Goal: Task Accomplishment & Management: Manage account settings

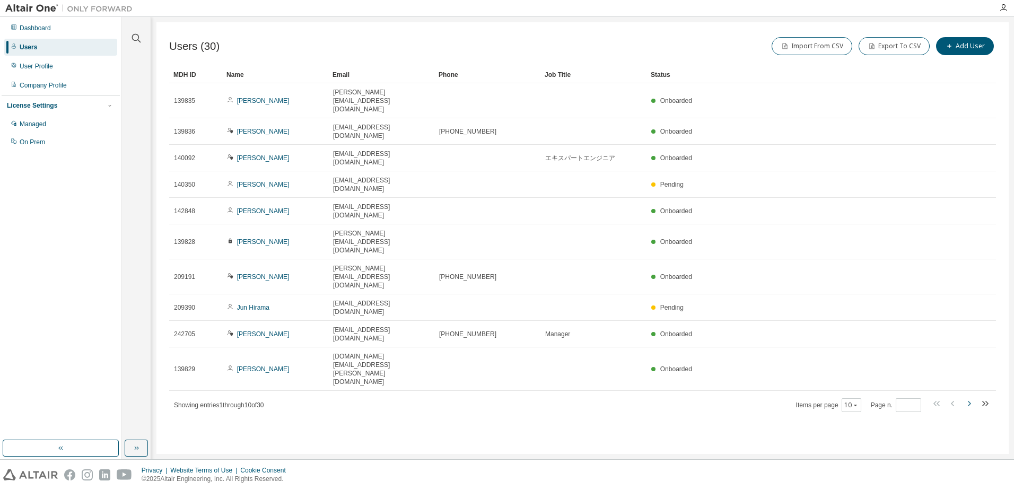
click at [966, 397] on icon "button" at bounding box center [968, 403] width 13 height 13
type input "*"
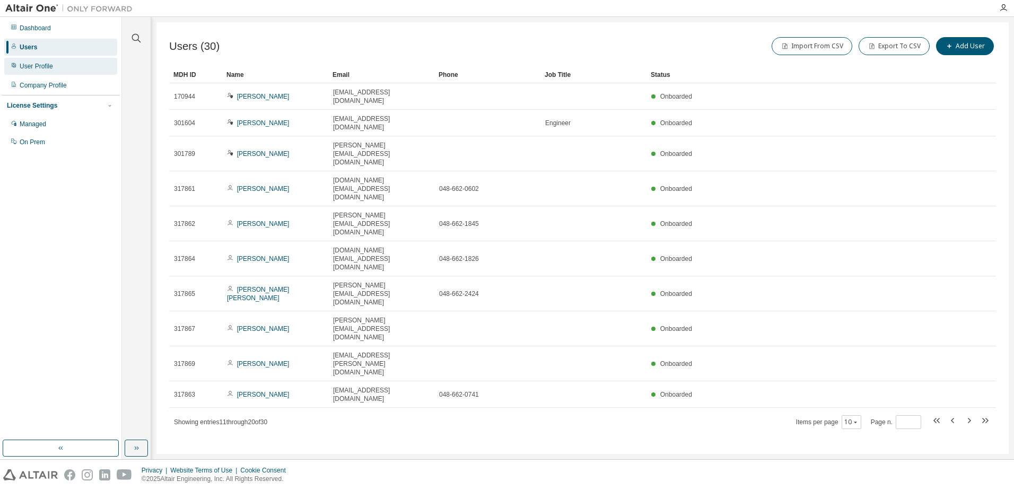
click at [40, 69] on div "User Profile" at bounding box center [36, 66] width 33 height 8
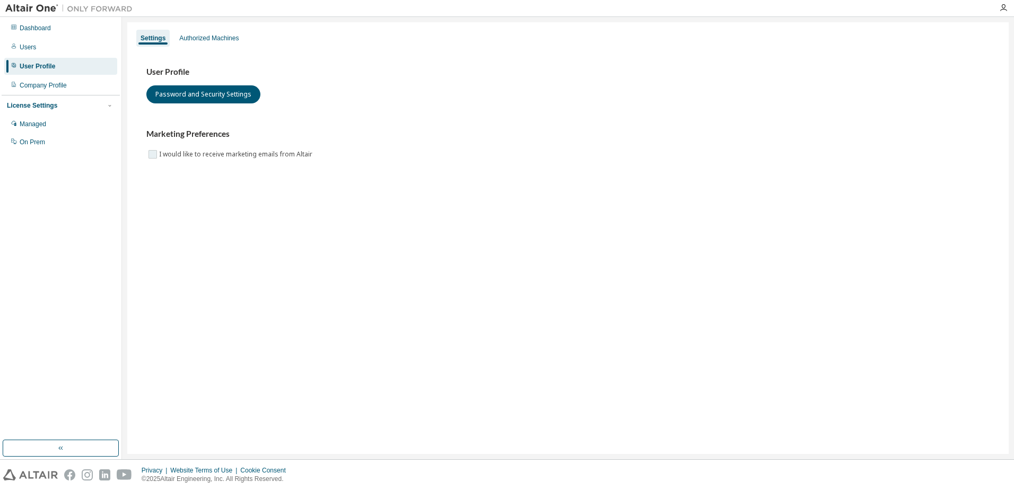
click at [159, 154] on label "I would like to receive marketing emails from Altair" at bounding box center [236, 154] width 155 height 13
click at [202, 39] on div "Authorized Machines" at bounding box center [208, 38] width 59 height 8
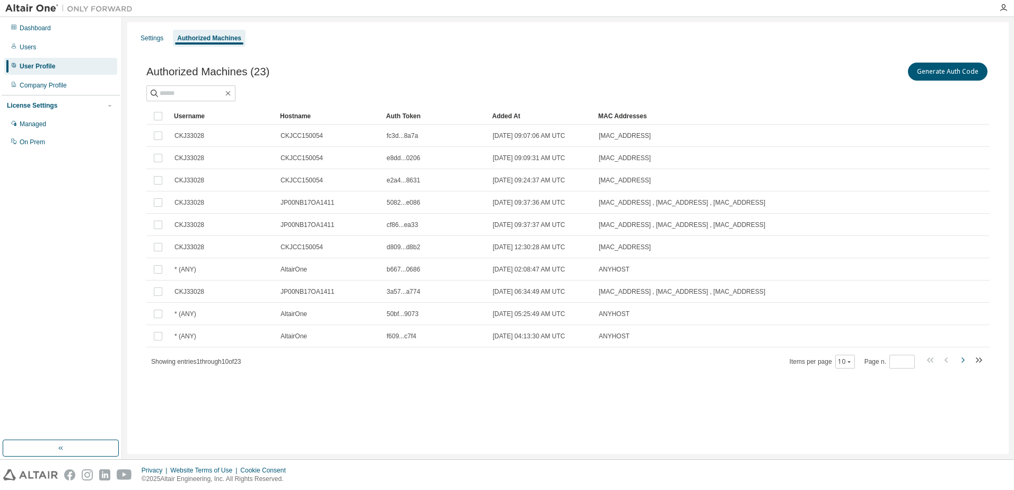
click at [966, 359] on icon "button" at bounding box center [962, 360] width 13 height 13
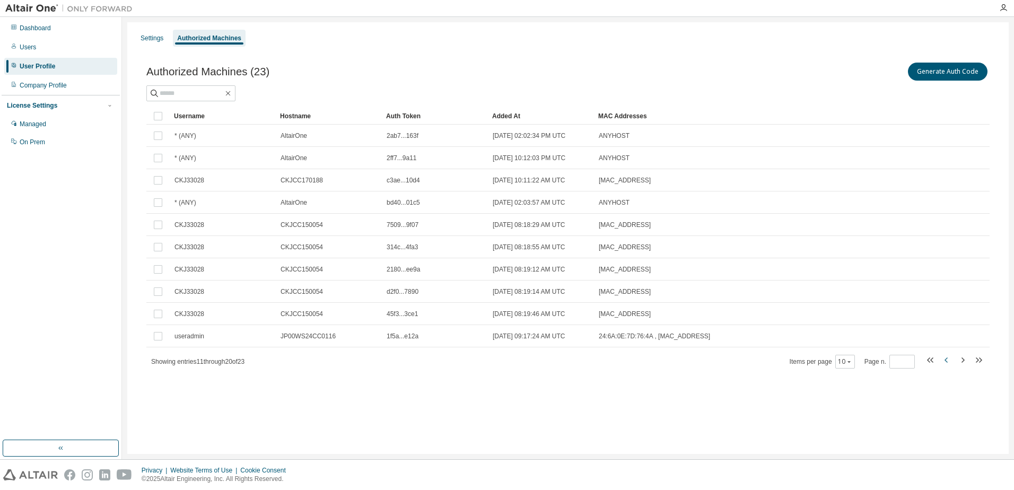
click at [940, 363] on icon "button" at bounding box center [946, 360] width 13 height 13
type input "*"
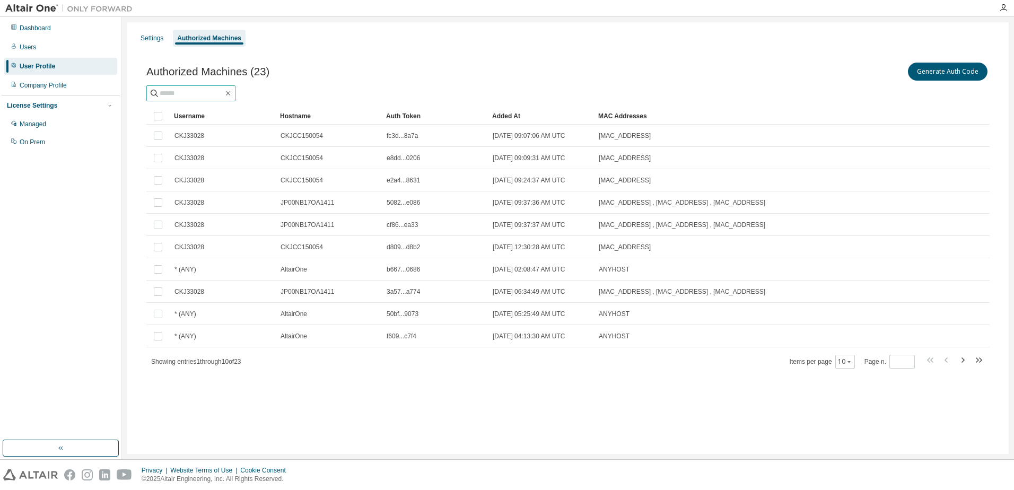
click at [183, 89] on input "text" at bounding box center [192, 93] width 64 height 11
type input "****"
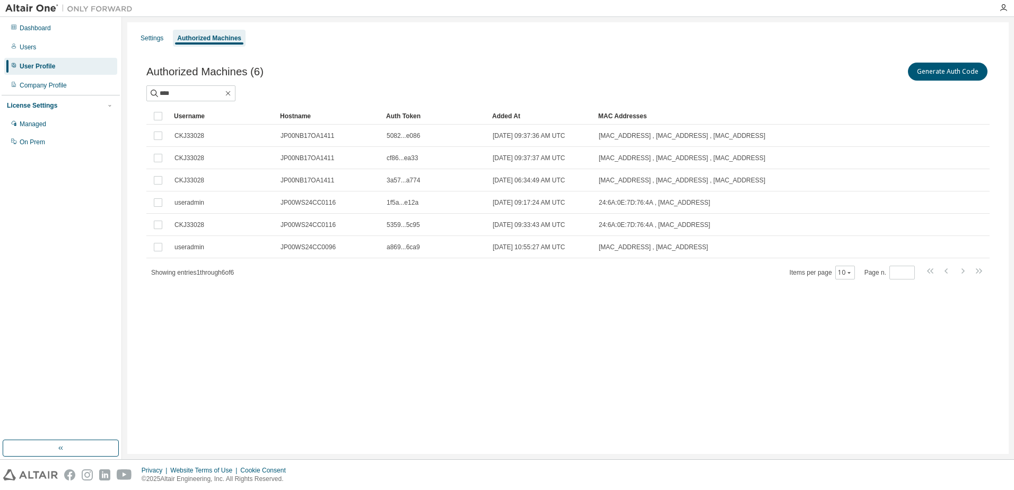
click at [28, 68] on div "User Profile" at bounding box center [38, 66] width 36 height 8
click at [156, 36] on div "Settings" at bounding box center [152, 38] width 23 height 8
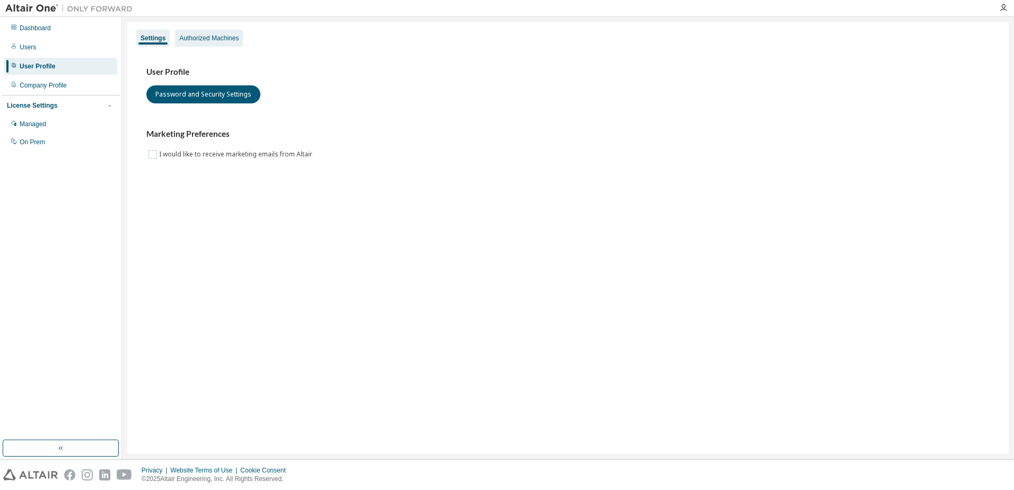
click at [186, 38] on div "Authorized Machines" at bounding box center [208, 38] width 59 height 8
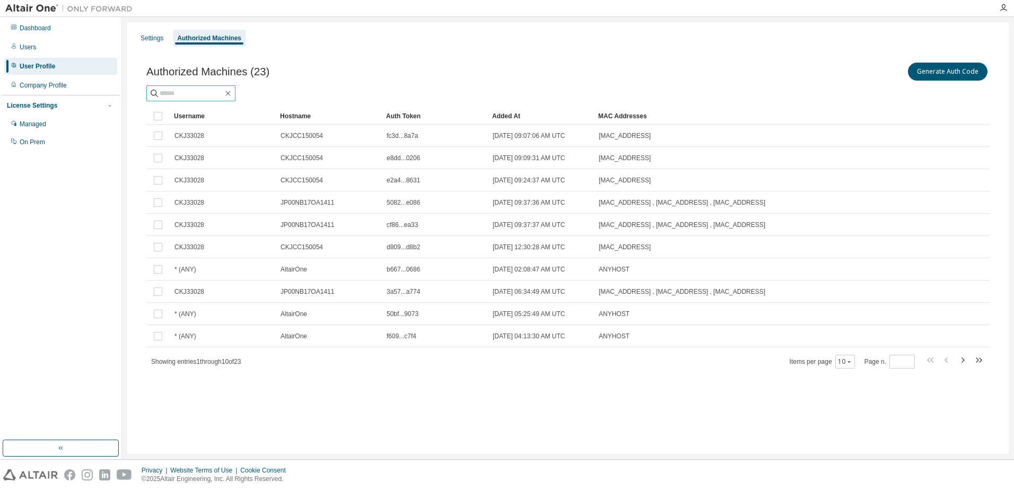
click at [193, 96] on input "text" at bounding box center [192, 93] width 64 height 11
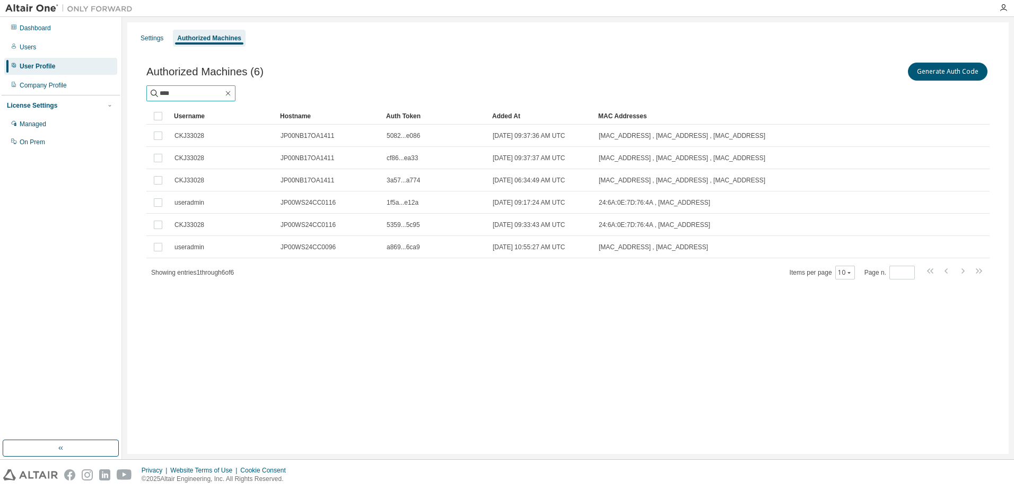
drag, startPoint x: 200, startPoint y: 97, endPoint x: 152, endPoint y: 95, distance: 48.3
click at [152, 95] on span "****" at bounding box center [190, 93] width 89 height 16
type input "********"
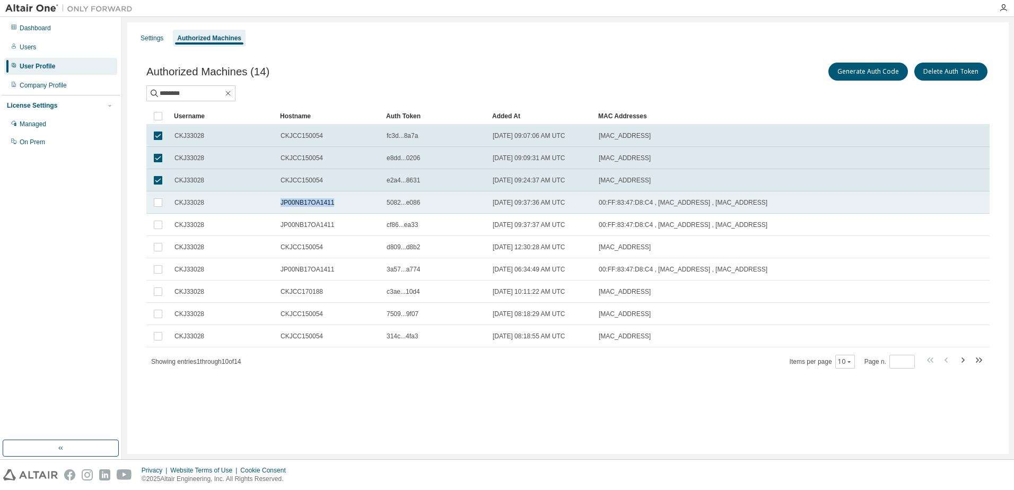
drag, startPoint x: 335, startPoint y: 201, endPoint x: 277, endPoint y: 203, distance: 57.8
click at [277, 203] on td "JP00NB17OA1411" at bounding box center [329, 202] width 106 height 22
copy span "JP00NB17OA1411"
click at [467, 411] on div "Settings Authorized Machines Authorized Machines (14) Generate Auth Code Delete…" at bounding box center [567, 238] width 881 height 432
drag, startPoint x: 326, startPoint y: 203, endPoint x: 279, endPoint y: 204, distance: 46.7
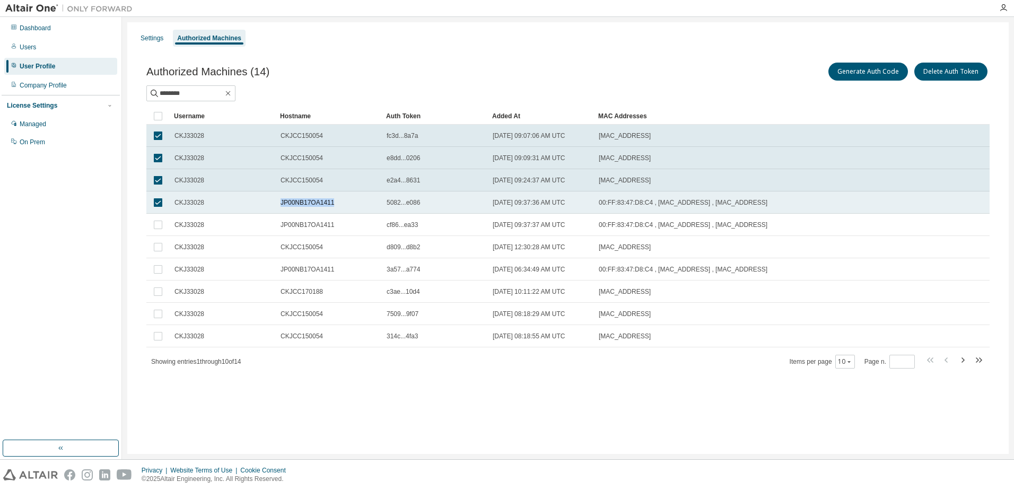
click at [279, 204] on td "JP00NB17OA1411" at bounding box center [329, 202] width 106 height 22
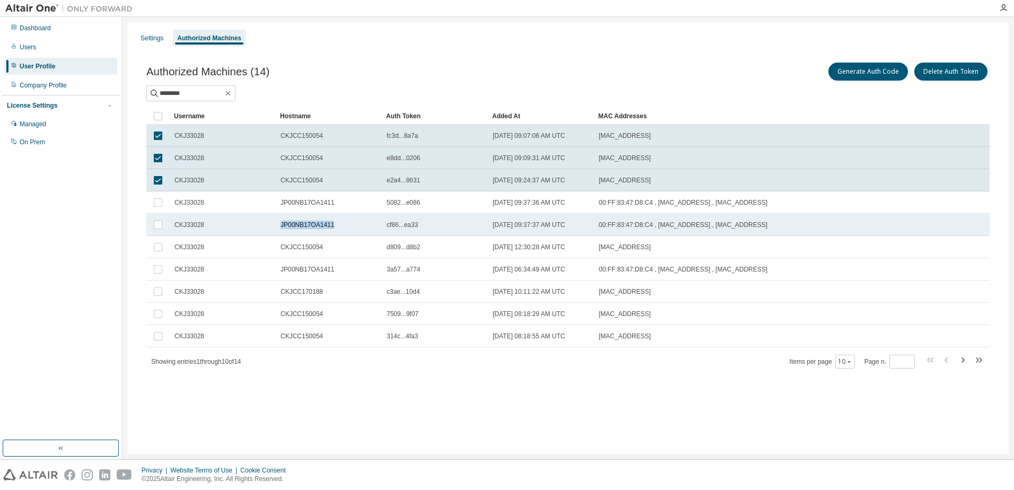
drag, startPoint x: 278, startPoint y: 224, endPoint x: 334, endPoint y: 227, distance: 55.7
click at [334, 227] on td "JP00NB17OA1411" at bounding box center [329, 225] width 106 height 22
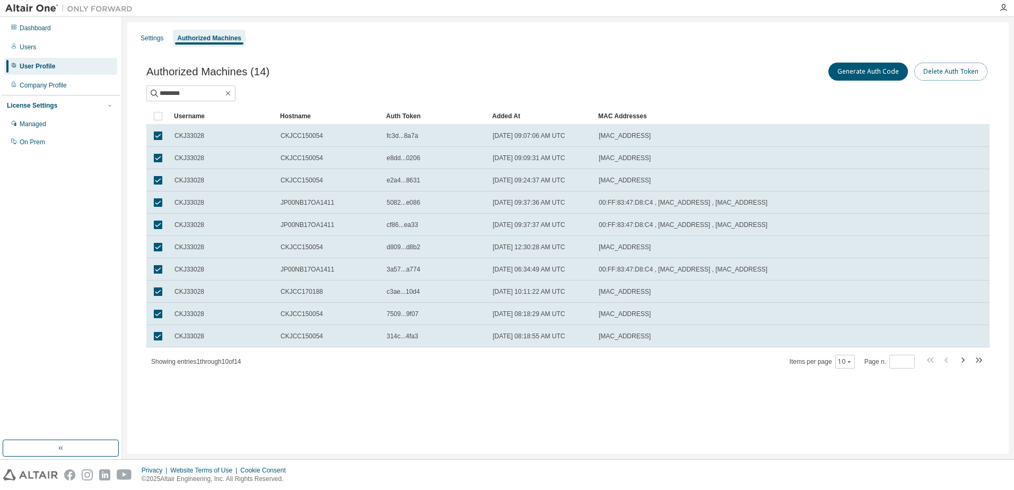
click at [957, 76] on button "Delete Auth Token" at bounding box center [950, 72] width 73 height 18
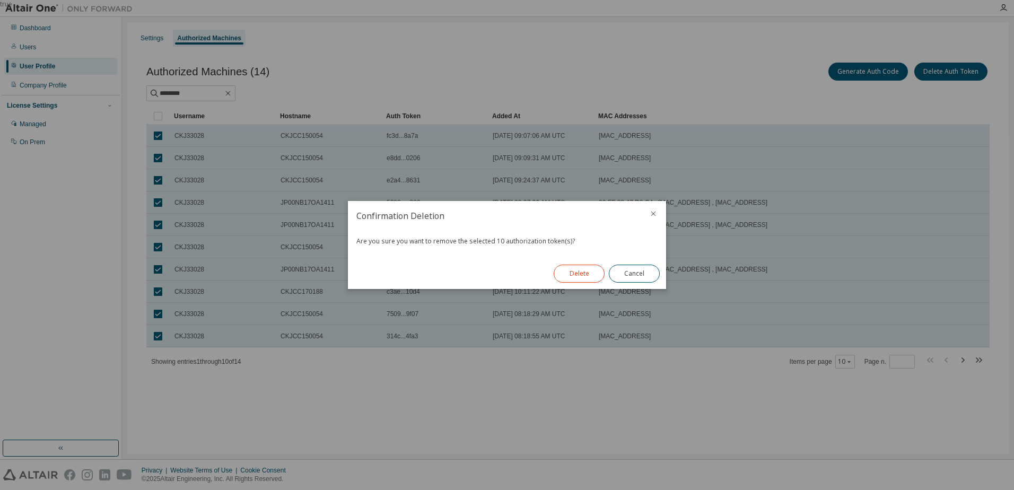
click at [580, 273] on button "Delete" at bounding box center [579, 274] width 51 height 18
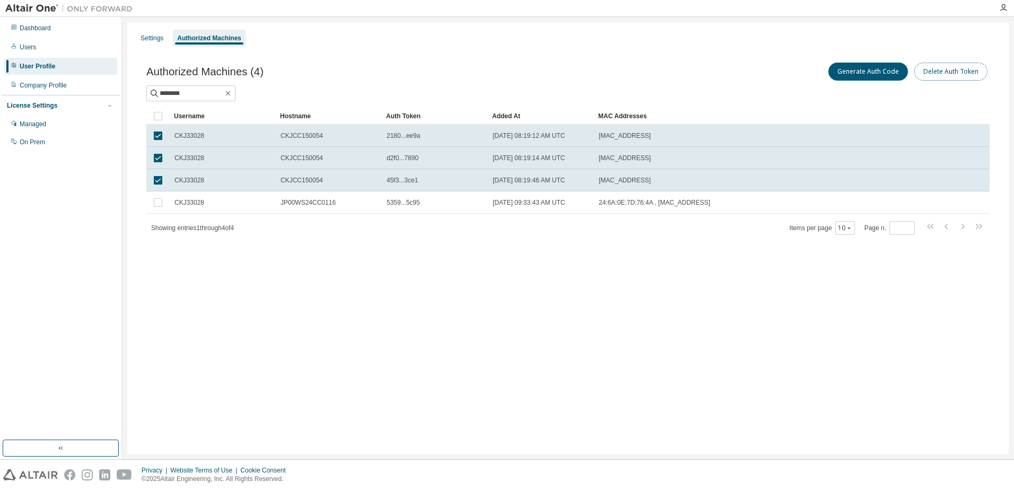
click at [952, 75] on button "Delete Auth Token" at bounding box center [950, 72] width 73 height 18
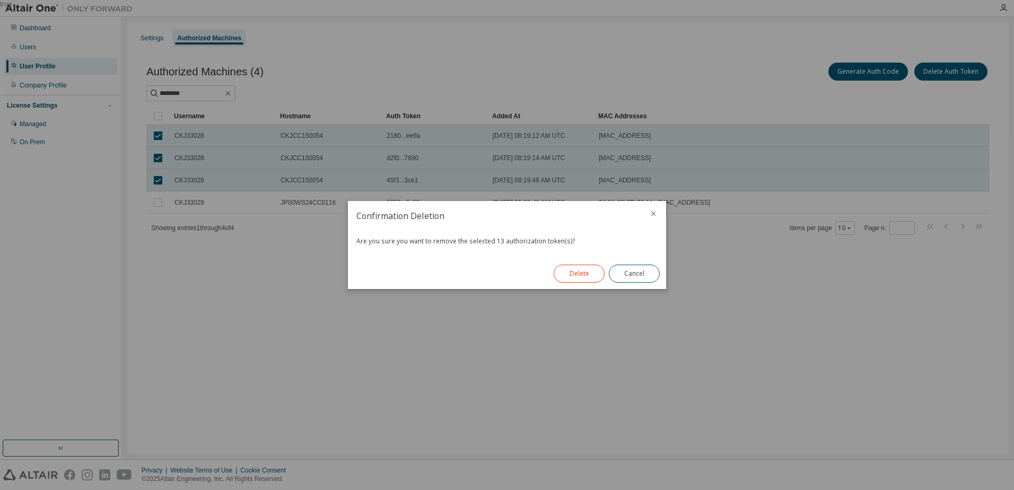
click at [557, 271] on button "Delete" at bounding box center [579, 274] width 51 height 18
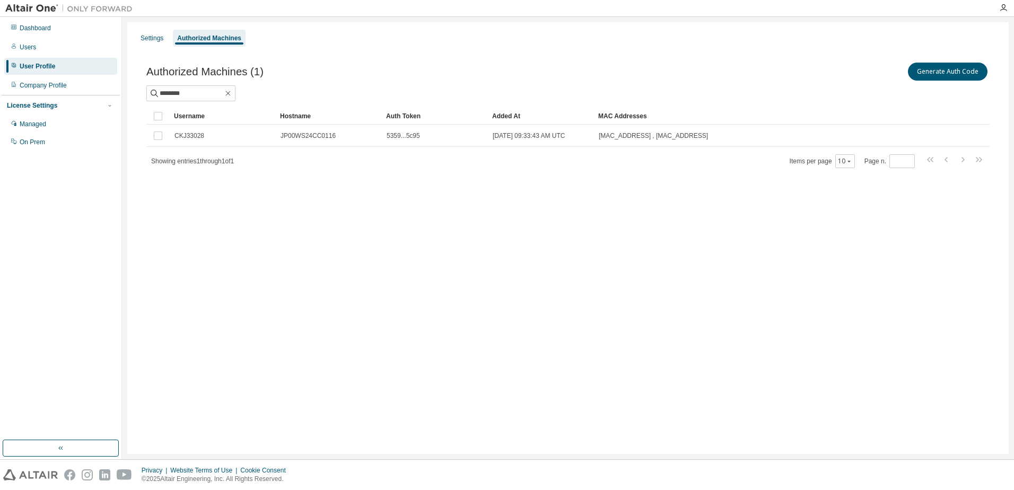
click at [555, 344] on div "Settings Authorized Machines Authorized Machines (1) Generate Auth Code *******…" at bounding box center [567, 238] width 881 height 432
click at [317, 317] on div "Settings Authorized Machines Authorized Machines (1) Generate Auth Code *******…" at bounding box center [567, 238] width 881 height 432
click at [674, 346] on div "Settings Authorized Machines Authorized Machines (1) Generate Auth Code *******…" at bounding box center [567, 238] width 881 height 432
